Goal: Task Accomplishment & Management: Manage account settings

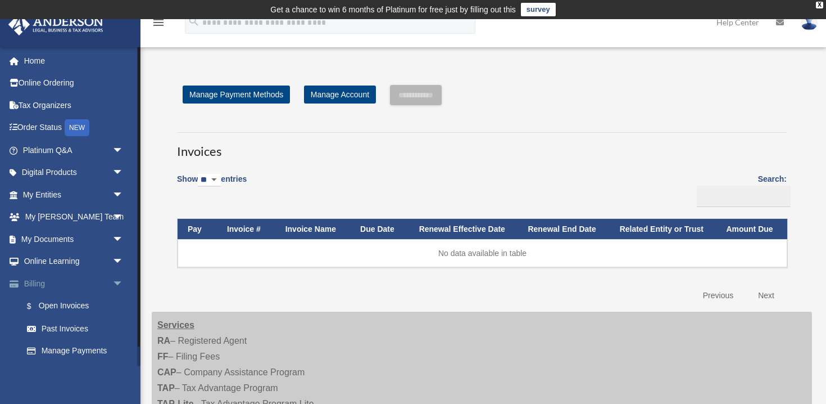
click at [119, 281] on span "arrow_drop_down" at bounding box center [123, 283] width 22 height 23
click at [35, 60] on link "Home" at bounding box center [74, 60] width 133 height 22
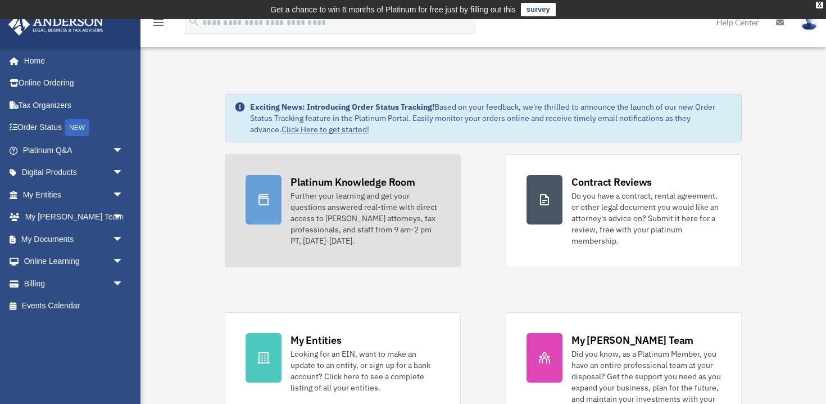
click at [349, 202] on div "Further your learning and get your questions answered real-time with direct acc…" at bounding box center [366, 218] width 150 height 56
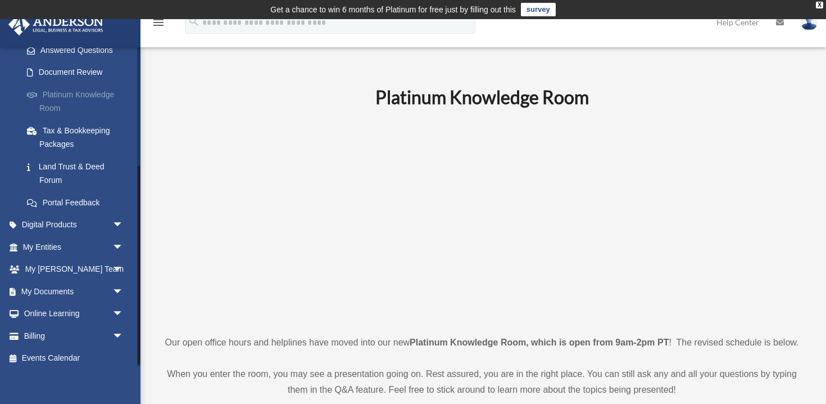
scroll to position [195, 0]
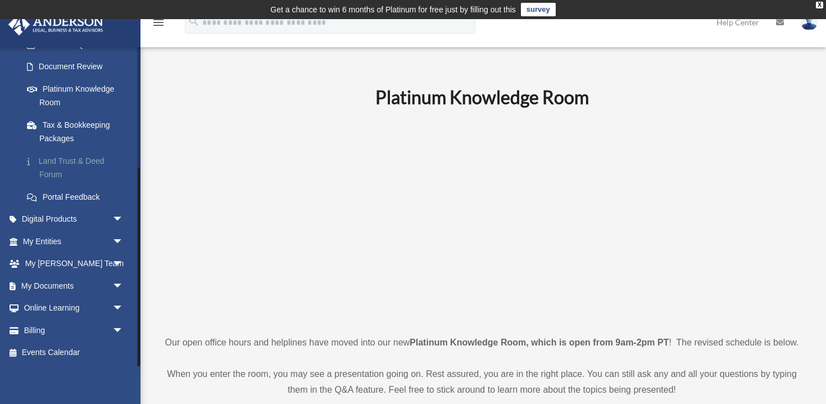
click at [64, 161] on link "Land Trust & Deed Forum" at bounding box center [78, 168] width 125 height 36
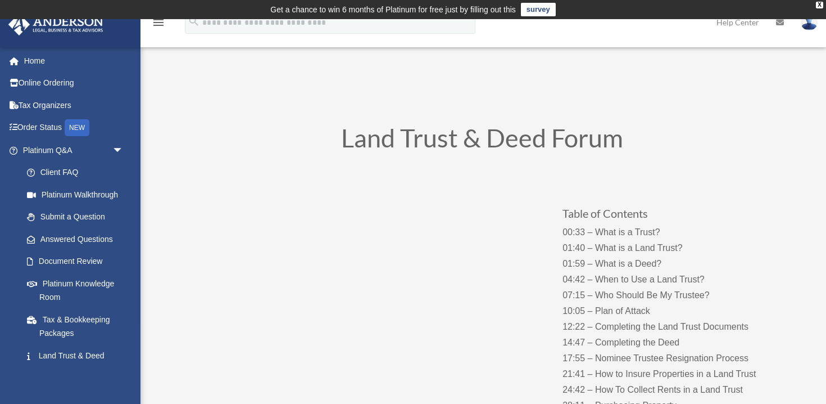
click at [809, 24] on img at bounding box center [809, 22] width 17 height 16
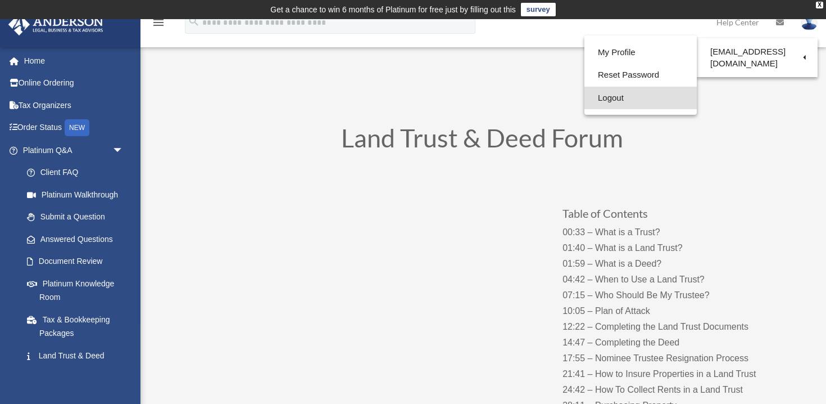
click at [585, 100] on link "Logout" at bounding box center [641, 98] width 112 height 23
